Goal: Navigation & Orientation: Find specific page/section

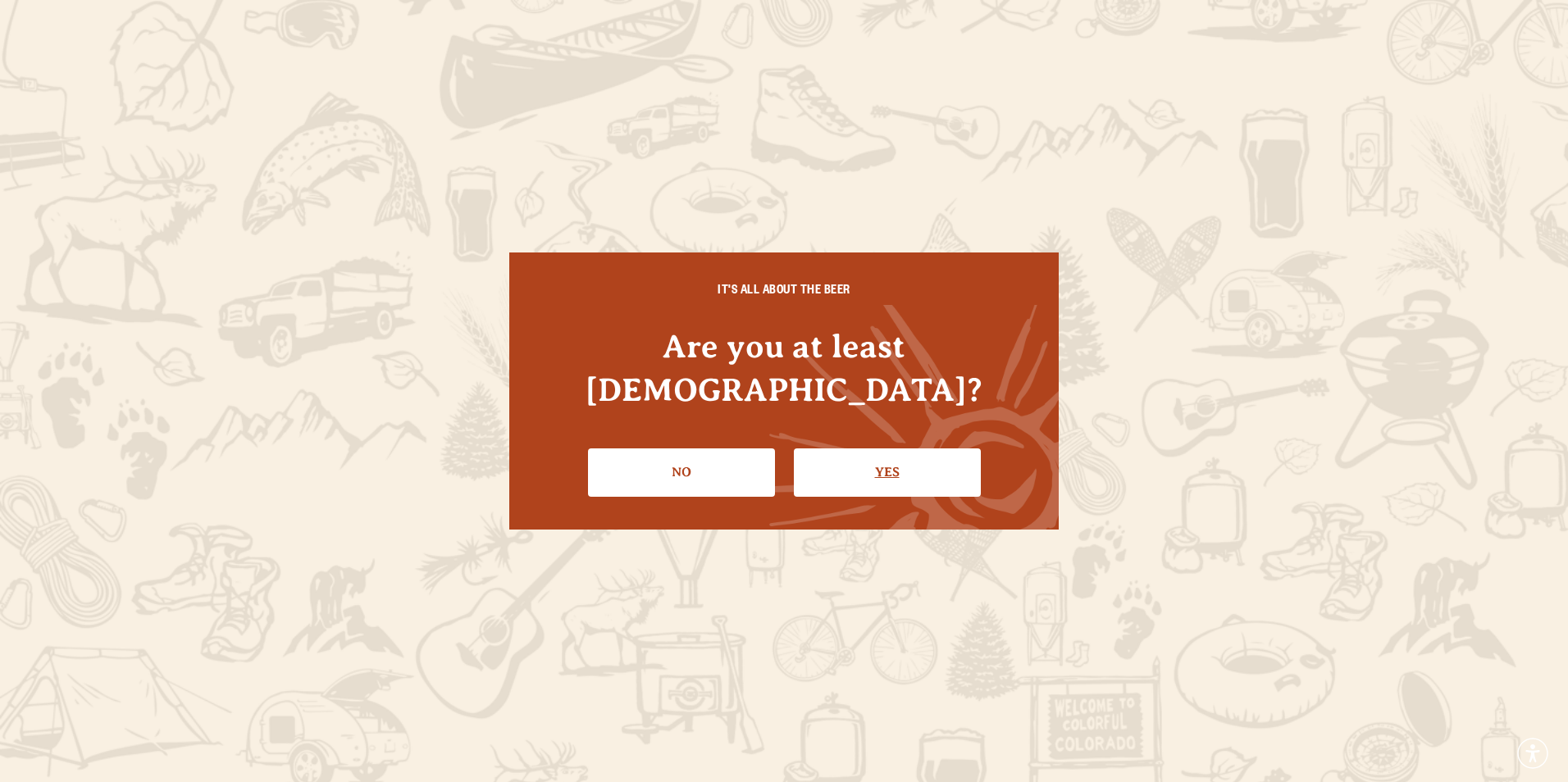
click at [844, 451] on link "Yes" at bounding box center [887, 472] width 187 height 48
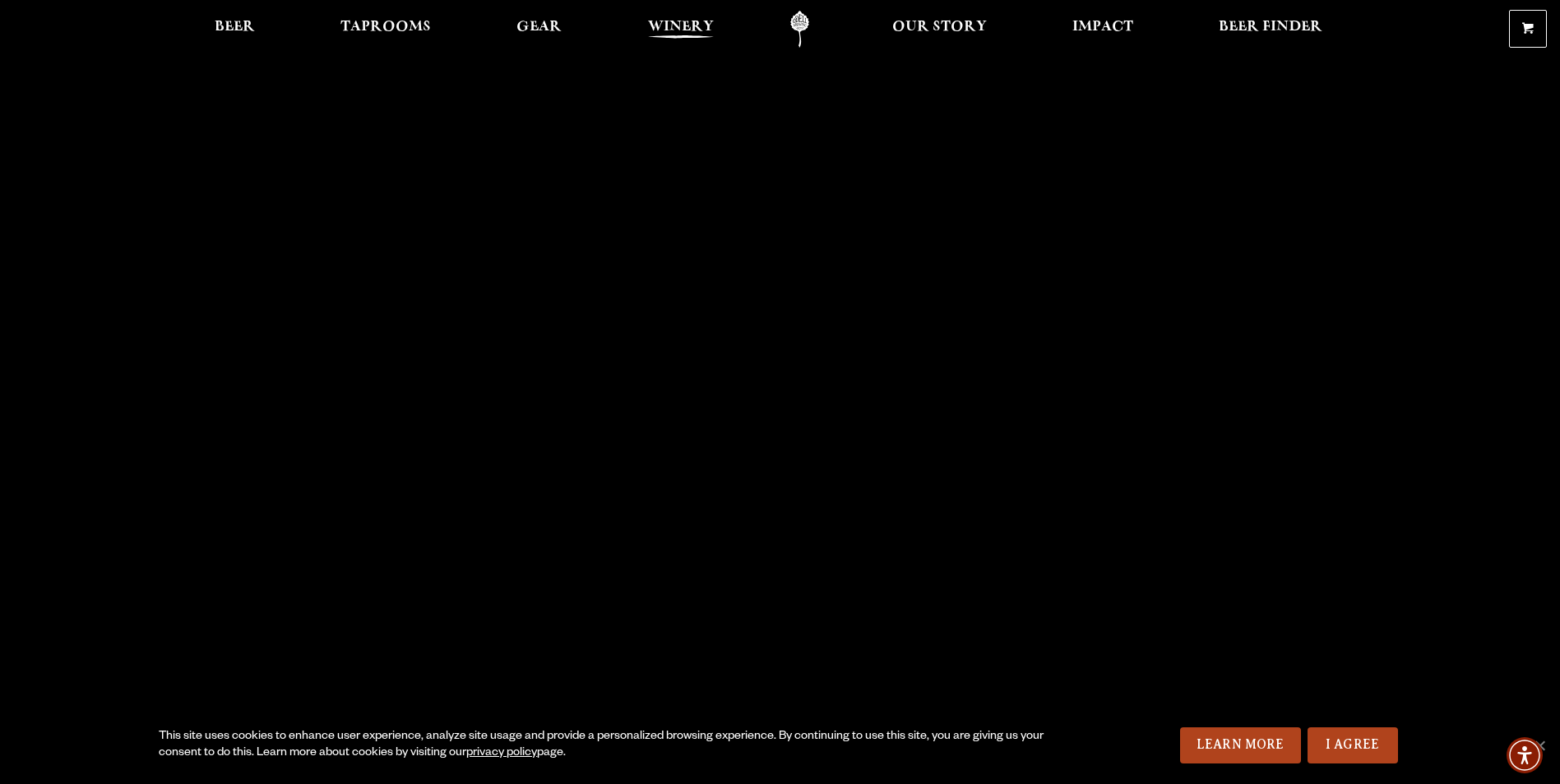
click at [679, 24] on span "Winery" at bounding box center [680, 28] width 66 height 13
click at [231, 24] on span "Beer" at bounding box center [235, 28] width 40 height 13
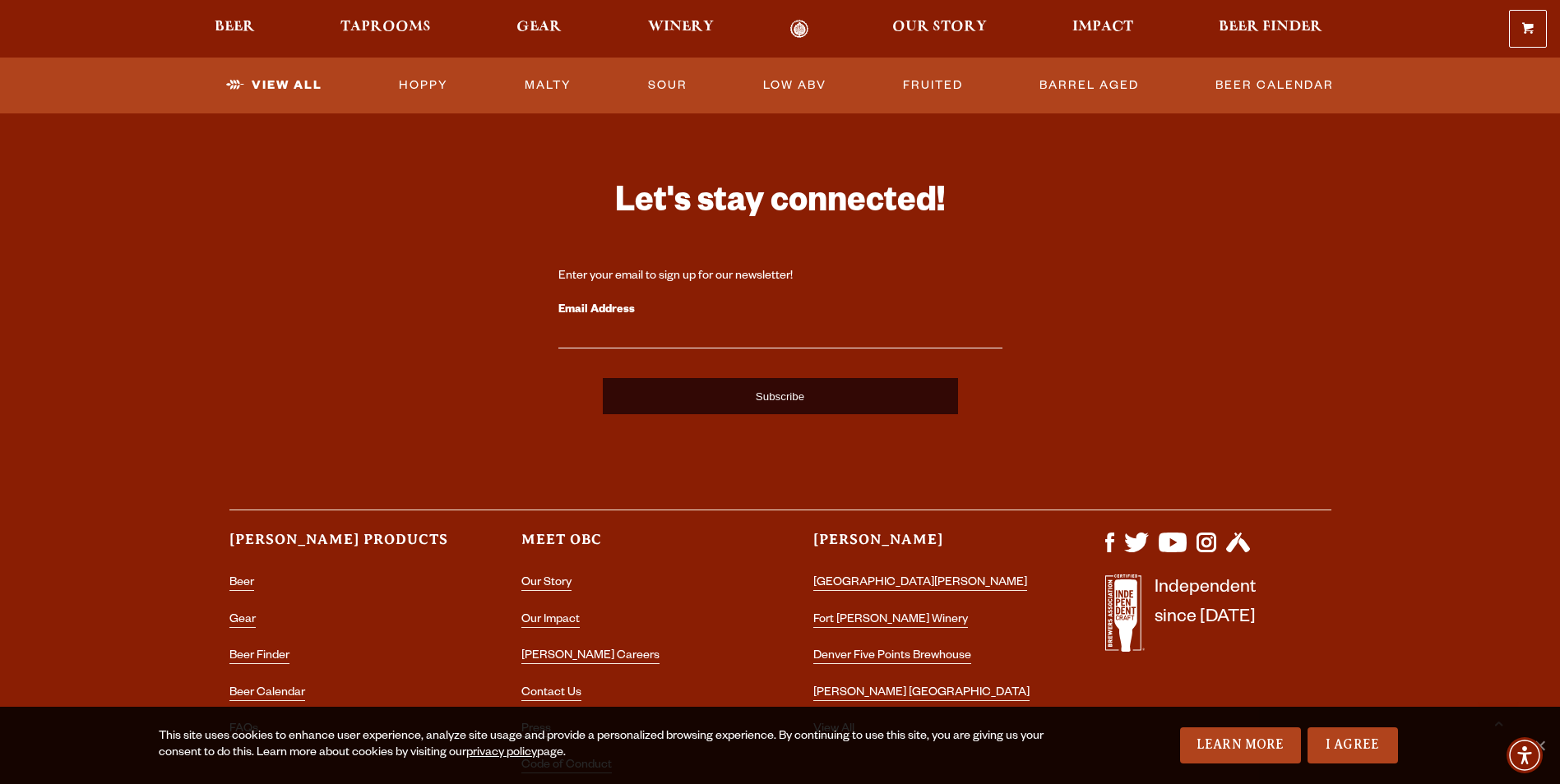
scroll to position [3782, 0]
